Goal: Task Accomplishment & Management: Complete application form

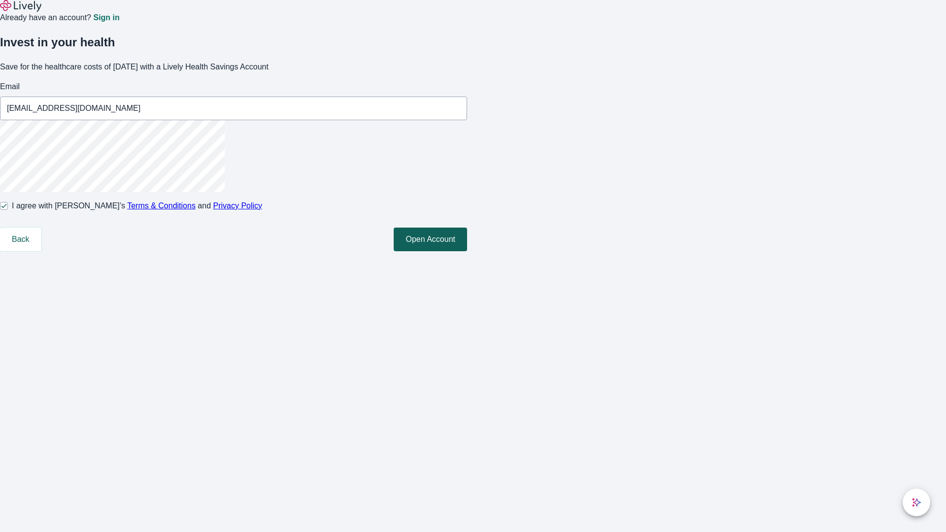
click at [467, 251] on button "Open Account" at bounding box center [430, 240] width 73 height 24
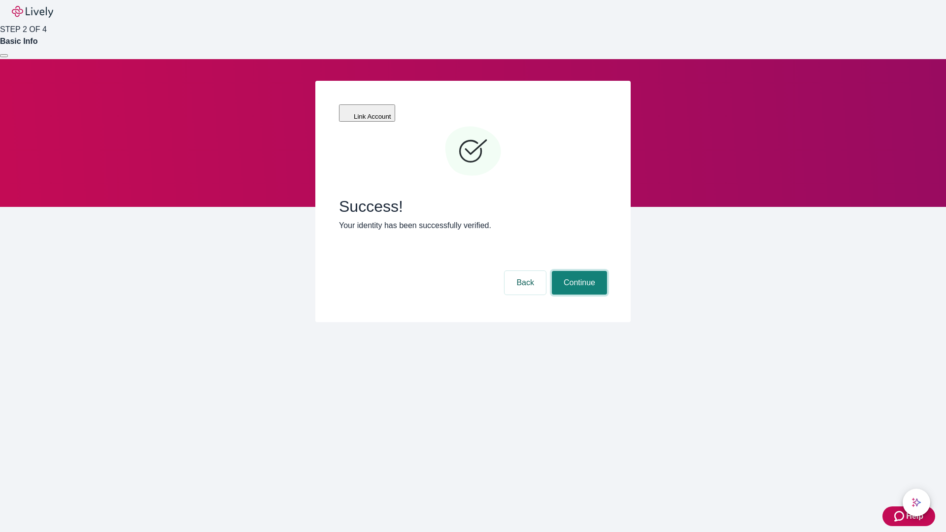
click at [578, 271] on button "Continue" at bounding box center [579, 283] width 55 height 24
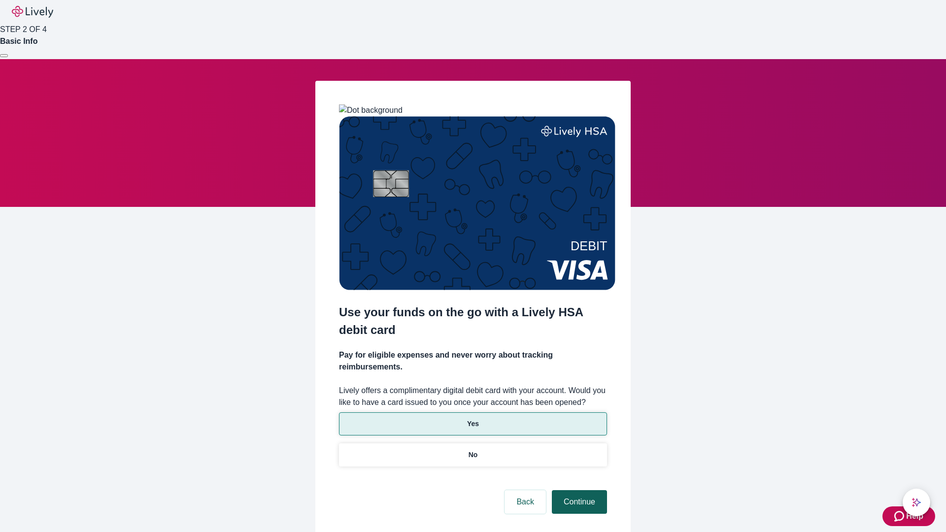
click at [473, 450] on p "No" at bounding box center [473, 455] width 9 height 10
click at [578, 490] on button "Continue" at bounding box center [579, 502] width 55 height 24
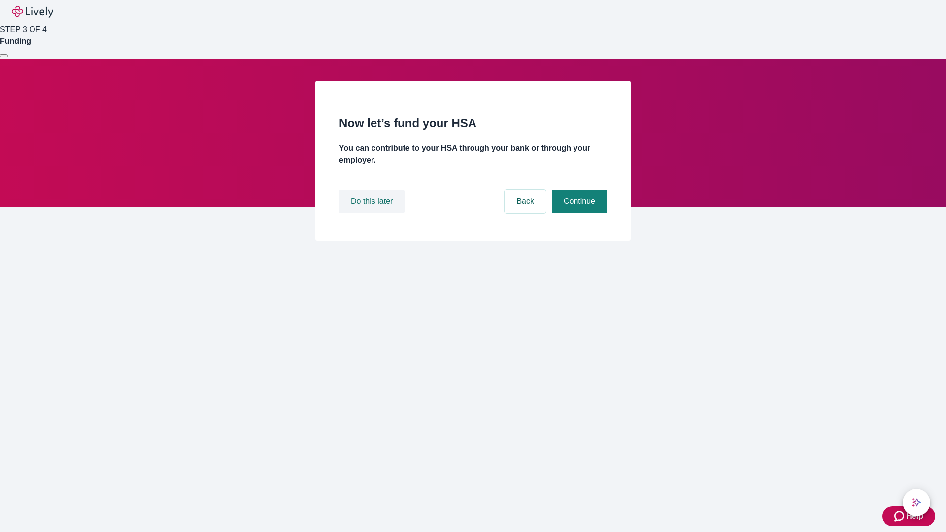
click at [373, 213] on button "Do this later" at bounding box center [372, 202] width 66 height 24
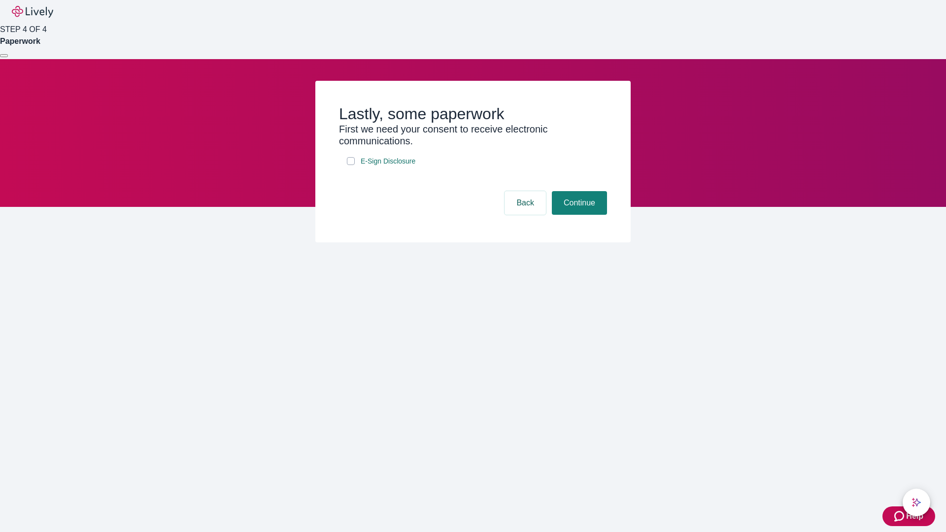
click at [351, 165] on input "E-Sign Disclosure" at bounding box center [351, 161] width 8 height 8
checkbox input "true"
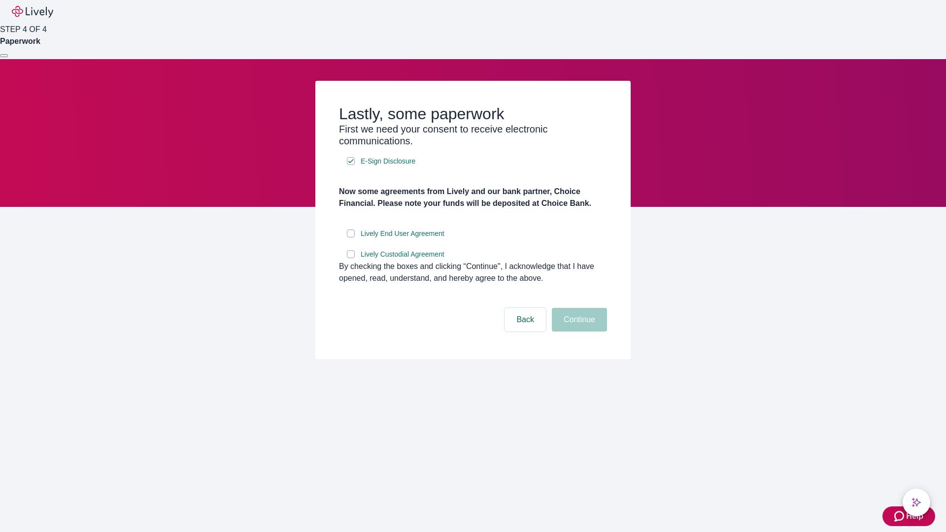
click at [351, 238] on input "Lively End User Agreement" at bounding box center [351, 234] width 8 height 8
checkbox input "true"
click at [351, 258] on input "Lively Custodial Agreement" at bounding box center [351, 254] width 8 height 8
checkbox input "true"
click at [578, 332] on button "Continue" at bounding box center [579, 320] width 55 height 24
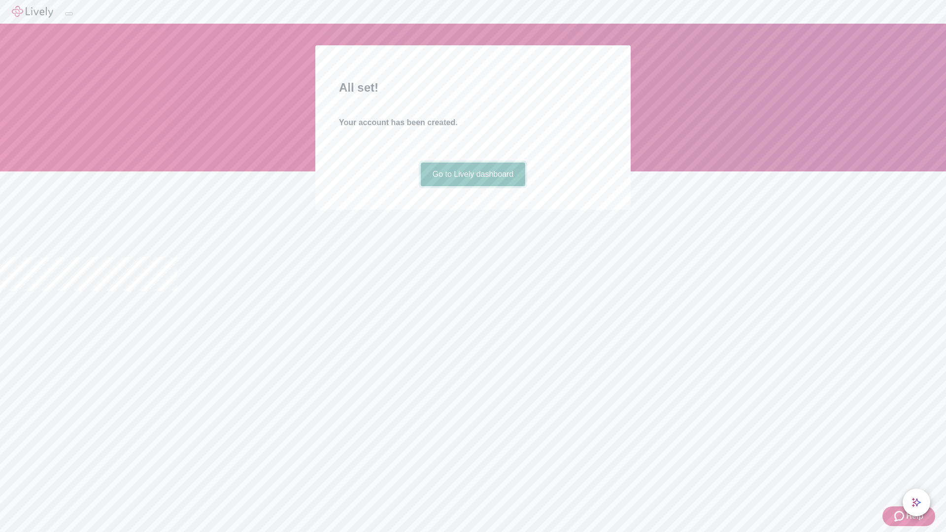
click at [473, 186] on link "Go to Lively dashboard" at bounding box center [473, 175] width 105 height 24
